Goal: Use online tool/utility: Use online tool/utility

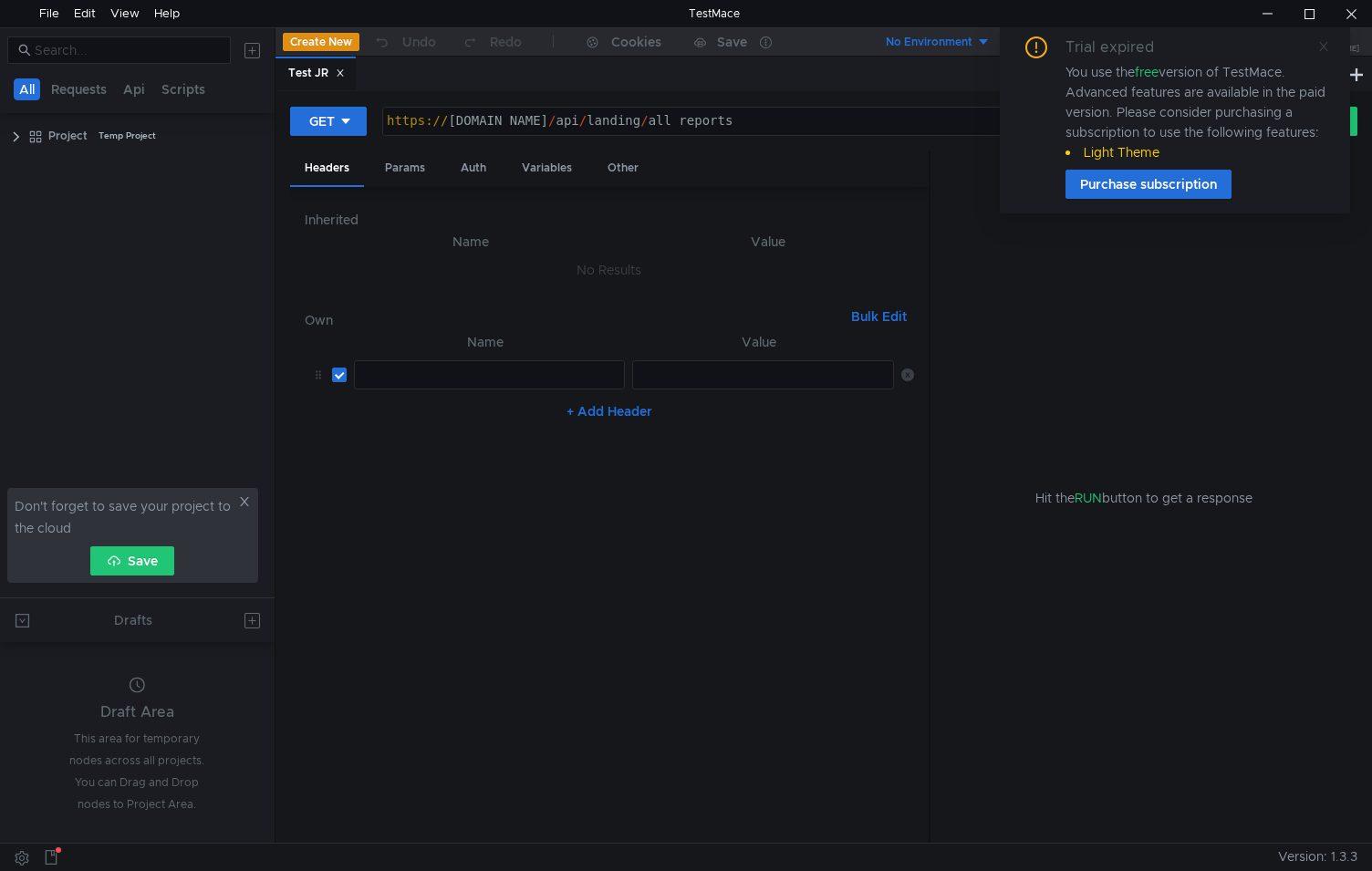
click at [1328, 45] on icon at bounding box center [1323, 45] width 13 height 13
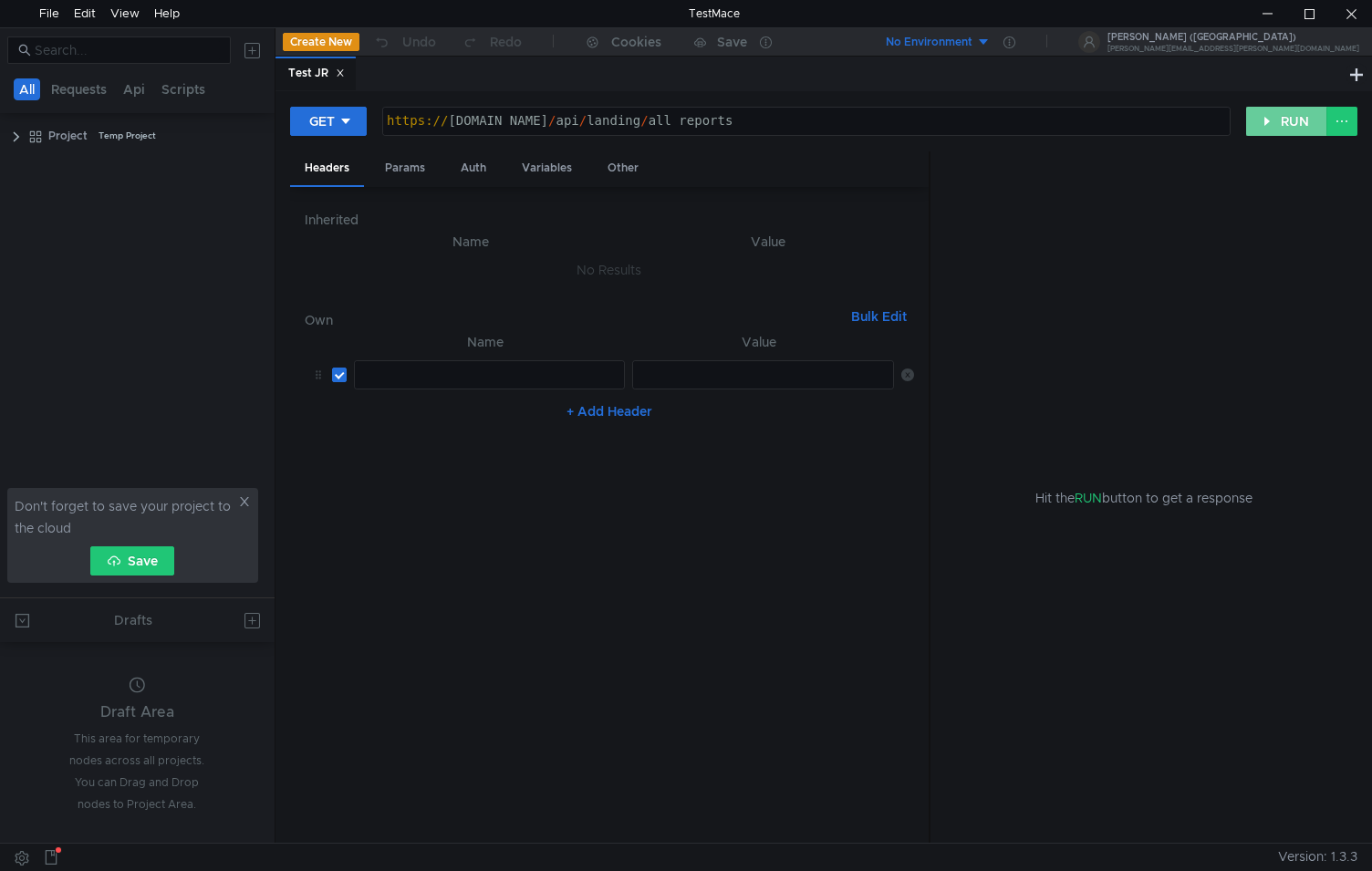
click at [1299, 130] on button "RUN" at bounding box center [1287, 121] width 81 height 29
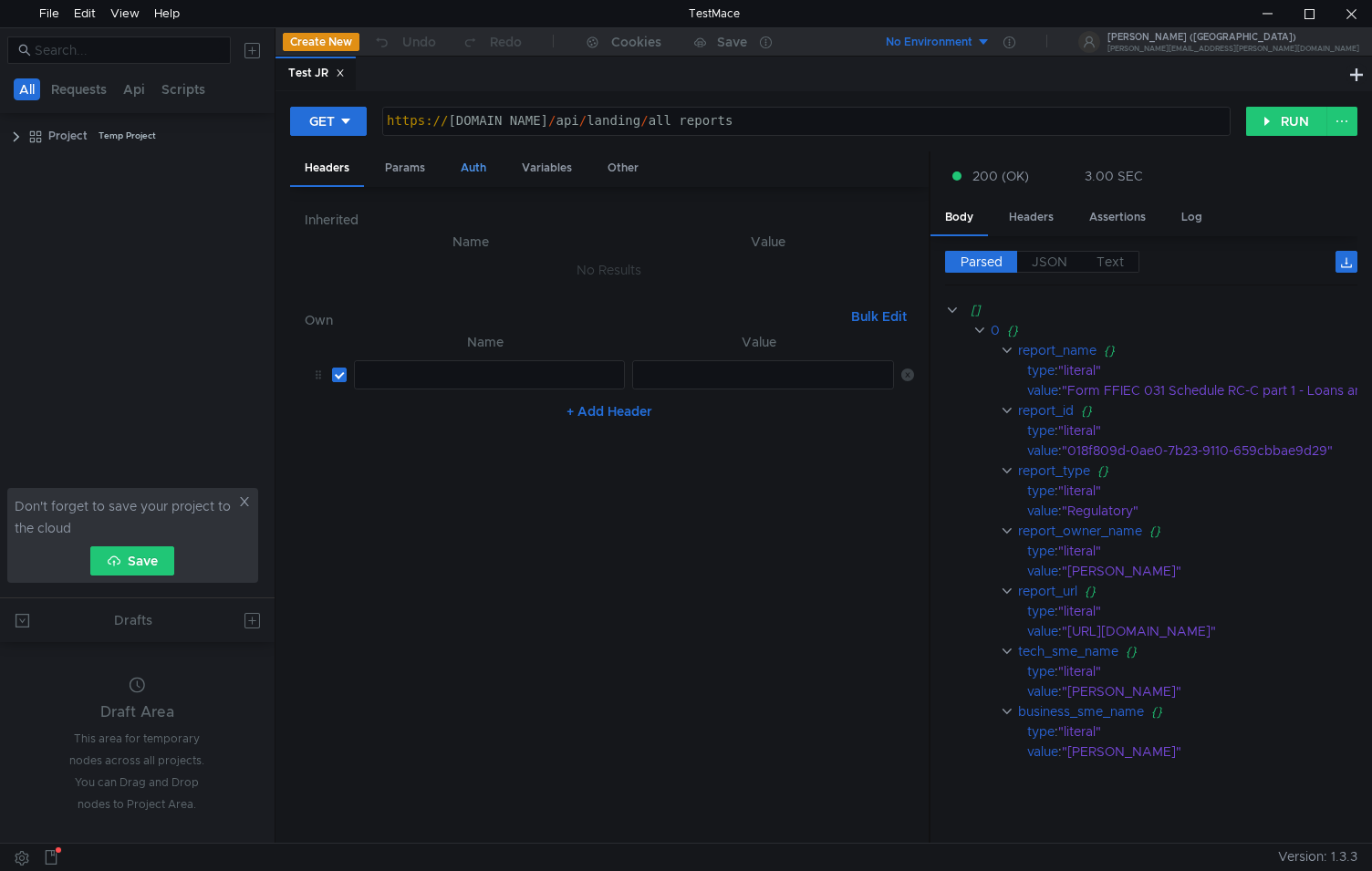
click at [479, 176] on div "Auth" at bounding box center [473, 168] width 55 height 34
click at [378, 172] on div "Params" at bounding box center [405, 168] width 70 height 34
click at [340, 171] on div "Headers" at bounding box center [327, 168] width 74 height 34
click at [432, 167] on div "Params" at bounding box center [405, 168] width 70 height 34
click at [462, 163] on div "Auth" at bounding box center [473, 168] width 55 height 34
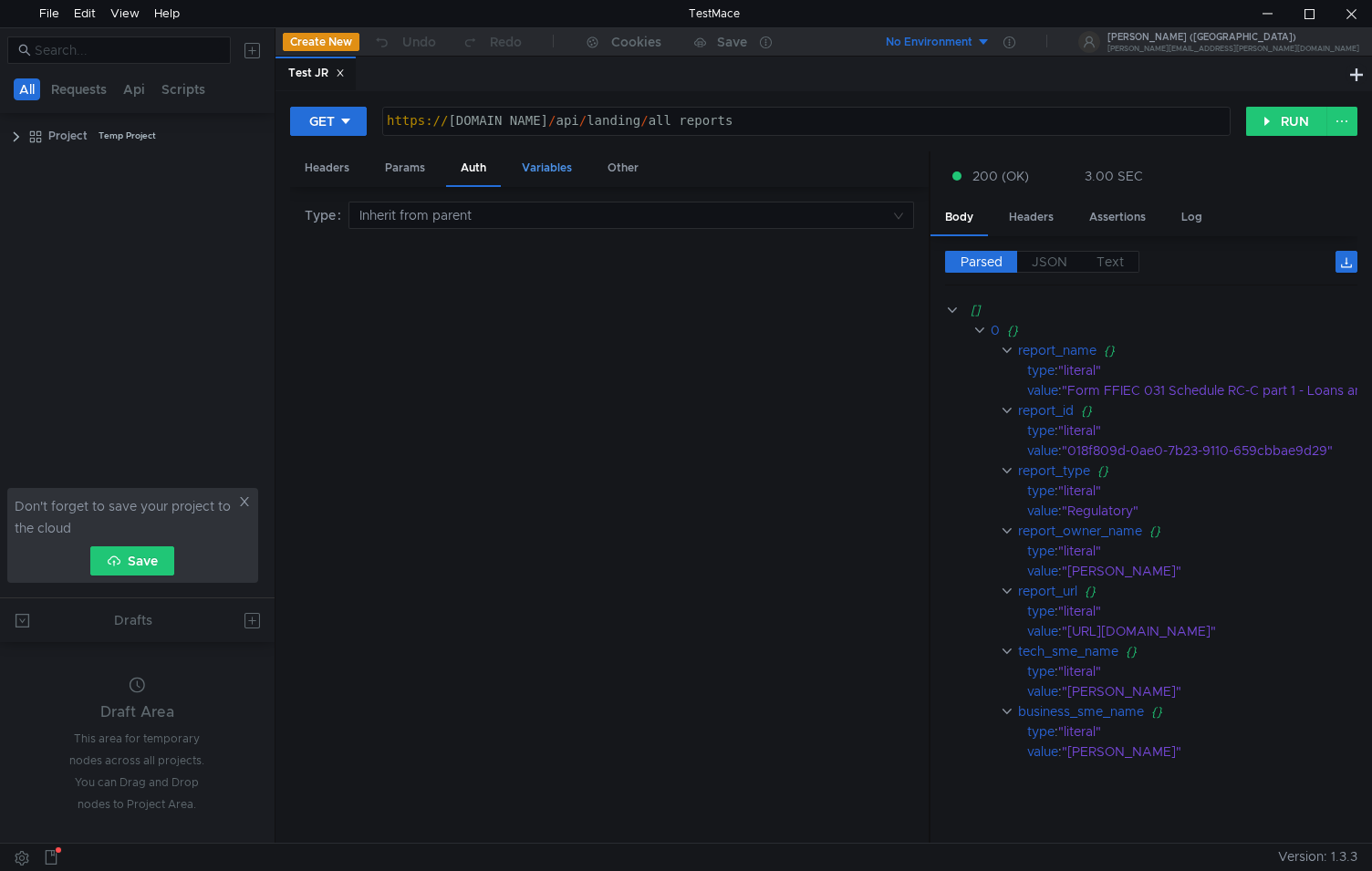
click at [536, 166] on div "Variables" at bounding box center [547, 168] width 79 height 34
click at [599, 163] on div "Other" at bounding box center [623, 168] width 60 height 34
click at [1273, 14] on div at bounding box center [1267, 14] width 42 height 27
